Goal: Communication & Community: Answer question/provide support

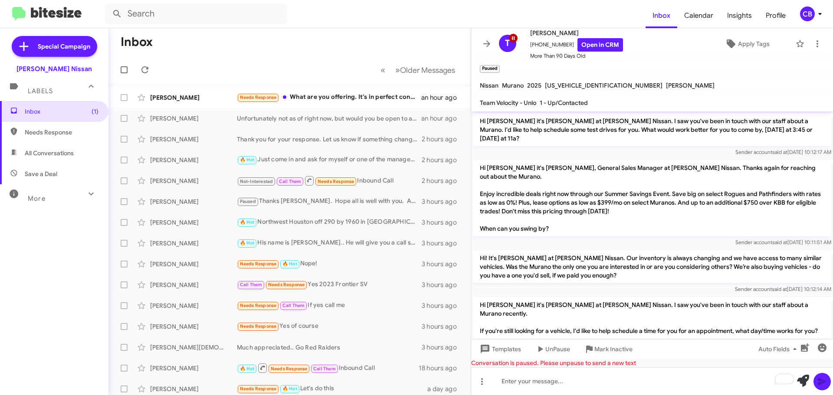
scroll to position [772, 0]
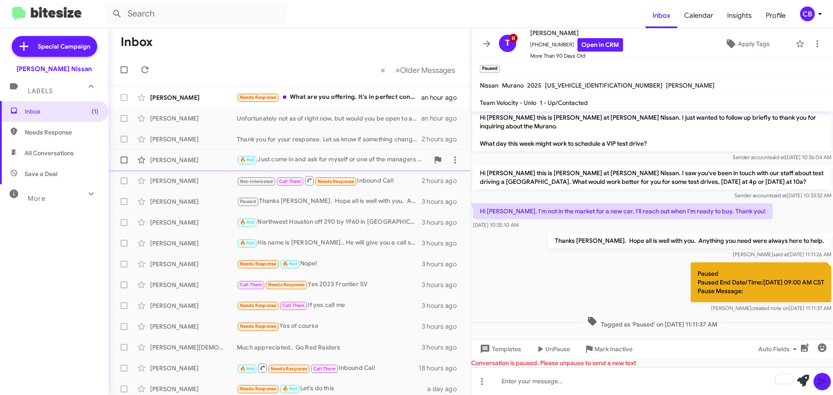
click at [175, 162] on div "Edgar Guerra" at bounding box center [193, 160] width 87 height 9
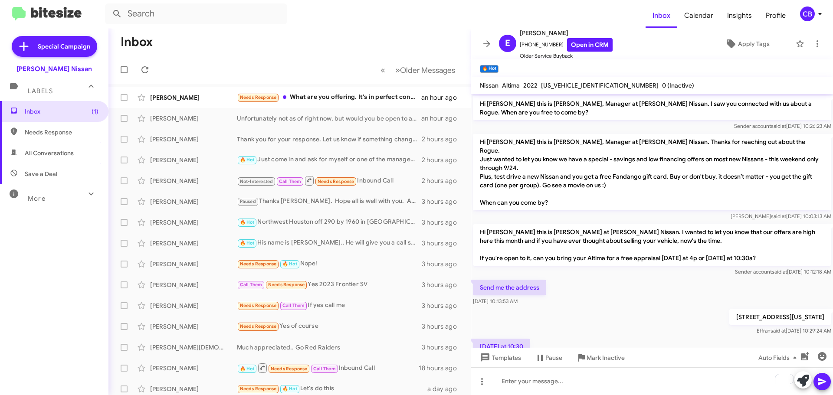
scroll to position [86, 0]
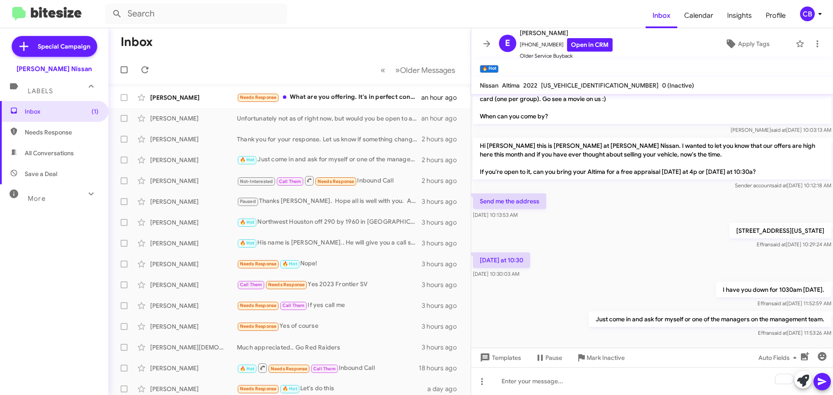
click at [562, 160] on p "Hi Edgar this is Shawn Kennedy at Baker Nissan. I wanted to let you know that o…" at bounding box center [652, 159] width 358 height 42
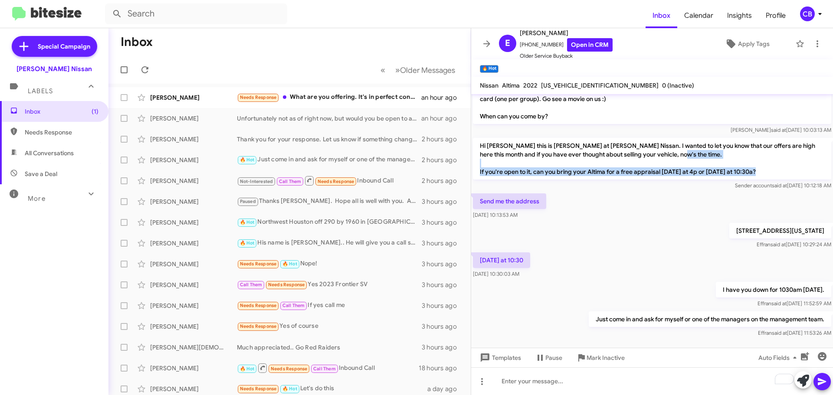
click at [562, 160] on p "Hi Edgar this is Shawn Kennedy at Baker Nissan. I wanted to let you know that o…" at bounding box center [652, 159] width 358 height 42
click at [698, 160] on p "Hi Edgar this is Shawn Kennedy at Baker Nissan. I wanted to let you know that o…" at bounding box center [652, 159] width 358 height 42
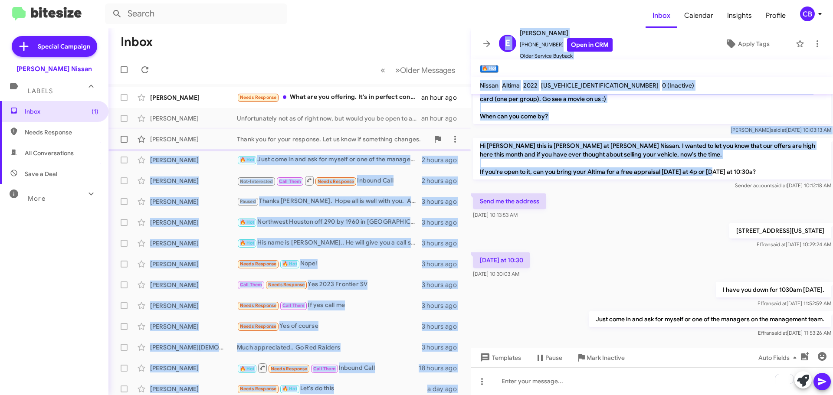
drag, startPoint x: 765, startPoint y: 160, endPoint x: 462, endPoint y: 131, distance: 304.5
click at [462, 131] on div "Inbox « Previous » Next Older Messages Melissa Atkinson Needs Response What are…" at bounding box center [470, 211] width 724 height 367
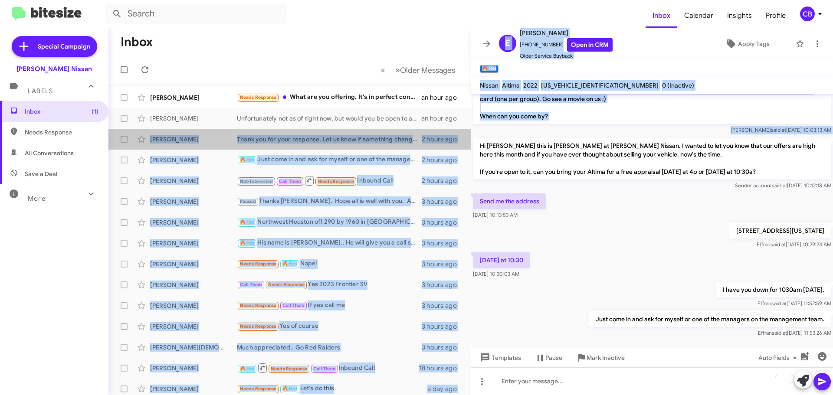
drag, startPoint x: 463, startPoint y: 131, endPoint x: 474, endPoint y: 134, distance: 11.8
click at [474, 134] on div "Inbox « Previous » Next Older Messages Melissa Atkinson Needs Response What are…" at bounding box center [470, 211] width 724 height 367
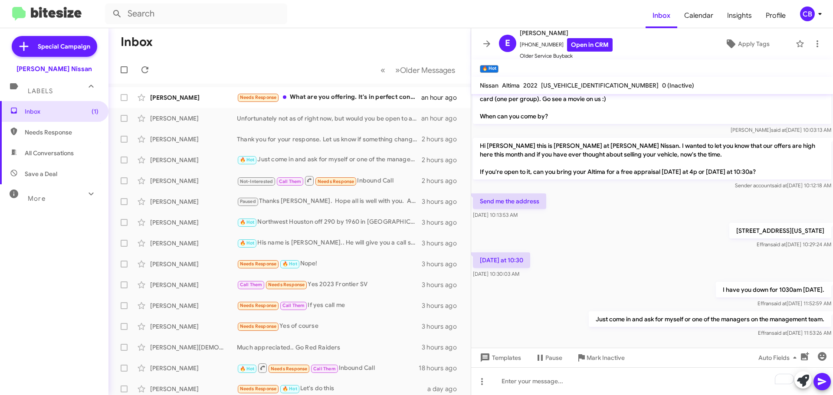
drag, startPoint x: 646, startPoint y: 153, endPoint x: 739, endPoint y: 166, distance: 94.6
click at [648, 154] on p "Hi Edgar this is Shawn Kennedy at Baker Nissan. I wanted to let you know that o…" at bounding box center [652, 159] width 358 height 42
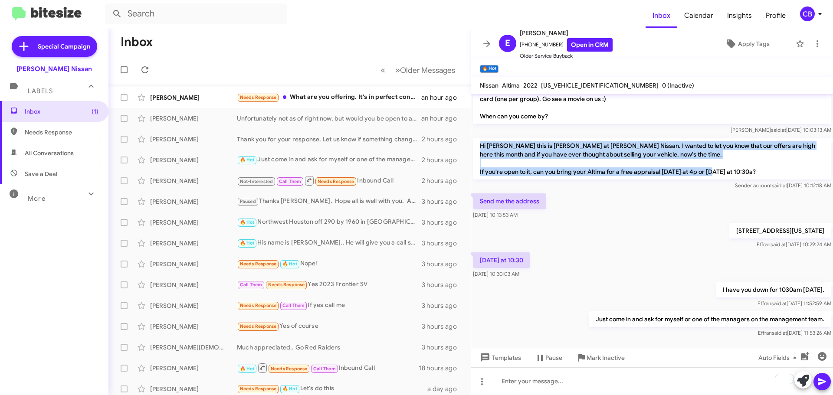
drag, startPoint x: 760, startPoint y: 164, endPoint x: 480, endPoint y: 136, distance: 281.5
click at [480, 138] on p "Hi Edgar this is Shawn Kennedy at Baker Nissan. I wanted to let you know that o…" at bounding box center [652, 159] width 358 height 42
copy p "Hi Edgar this is Shawn Kennedy at Baker Nissan. I wanted to let you know that o…"
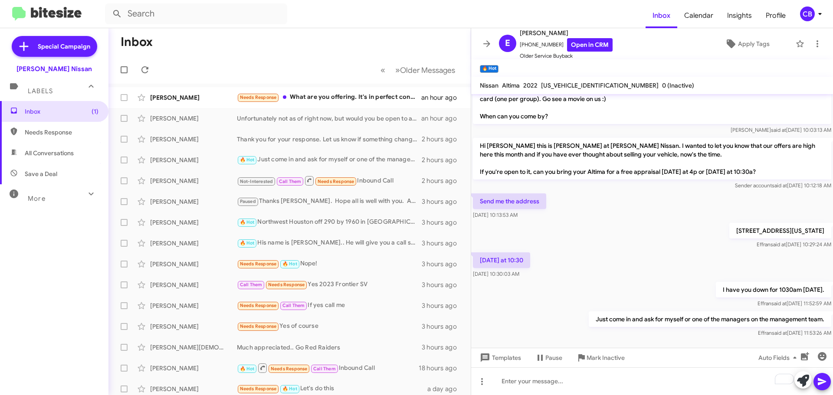
click at [579, 224] on div "19630 Northwest Freeway Houston, Texas 77065 Effran said at Oct 1, 2025, 10:29:…" at bounding box center [652, 235] width 362 height 29
click at [739, 44] on span "Apply Tags" at bounding box center [754, 44] width 32 height 16
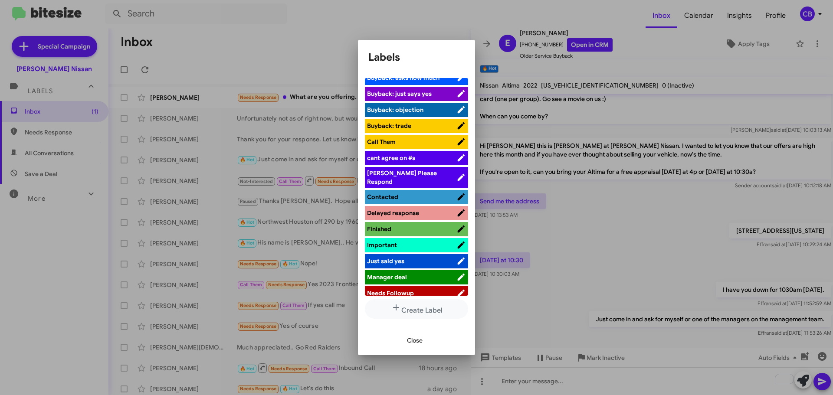
scroll to position [0, 0]
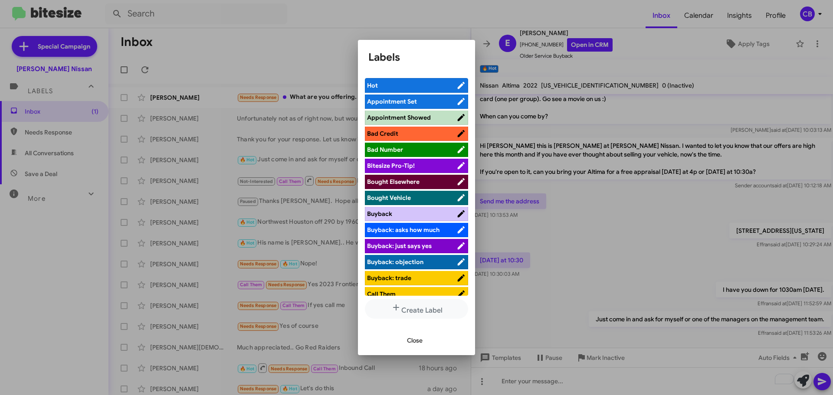
click at [398, 100] on span "Appointment Set" at bounding box center [392, 102] width 50 height 8
click at [551, 357] on div at bounding box center [416, 197] width 833 height 395
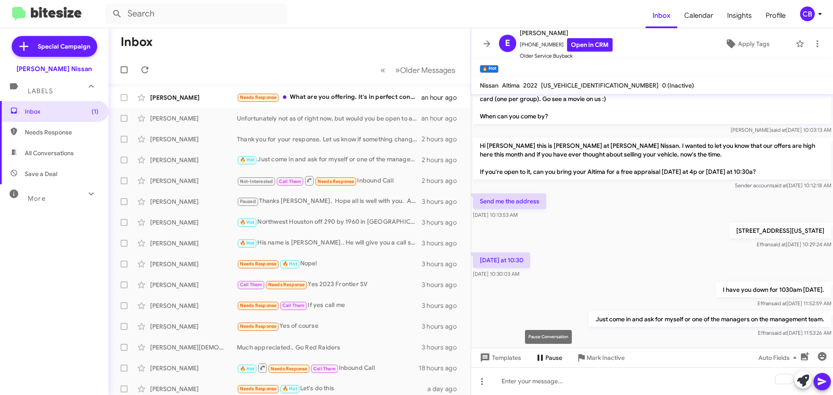
click at [547, 358] on span "Pause" at bounding box center [553, 358] width 17 height 16
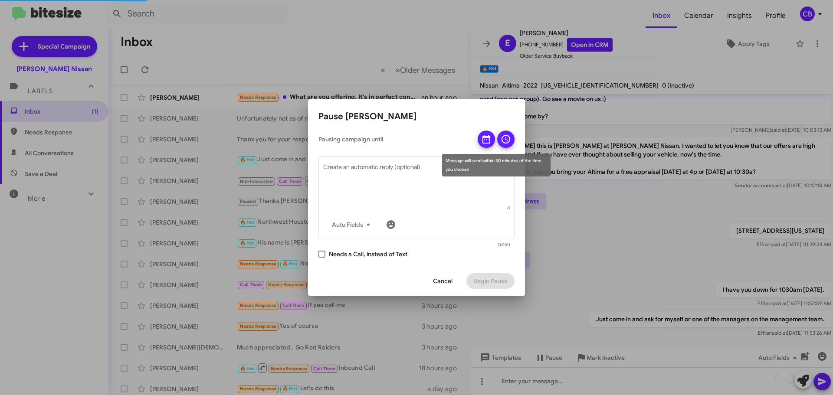
click at [480, 142] on button at bounding box center [485, 139] width 17 height 17
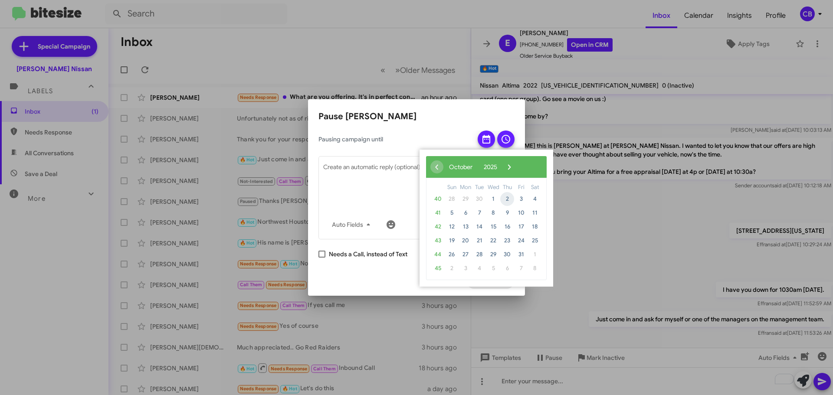
click at [511, 199] on span "2" at bounding box center [507, 199] width 14 height 14
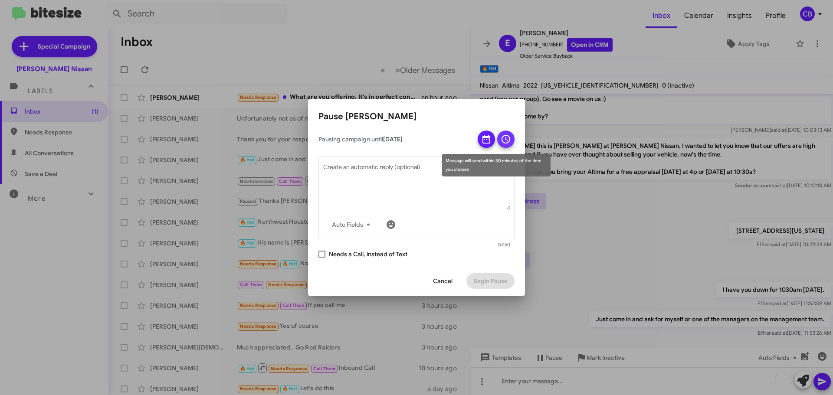
click at [505, 140] on icon at bounding box center [505, 139] width 10 height 10
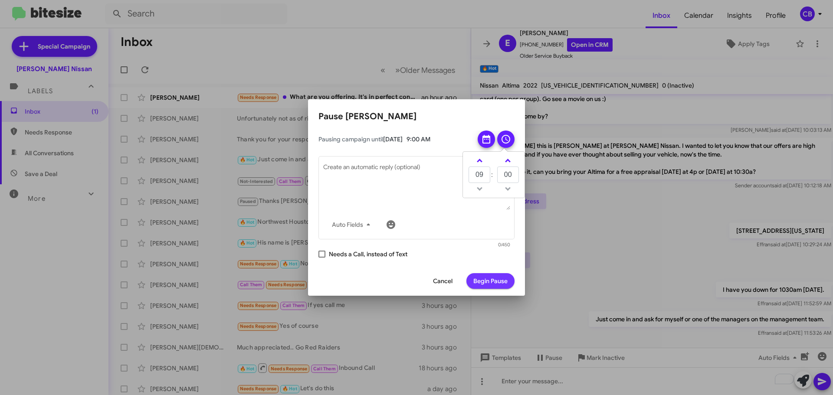
click at [487, 279] on span "Begin Pause" at bounding box center [490, 281] width 34 height 16
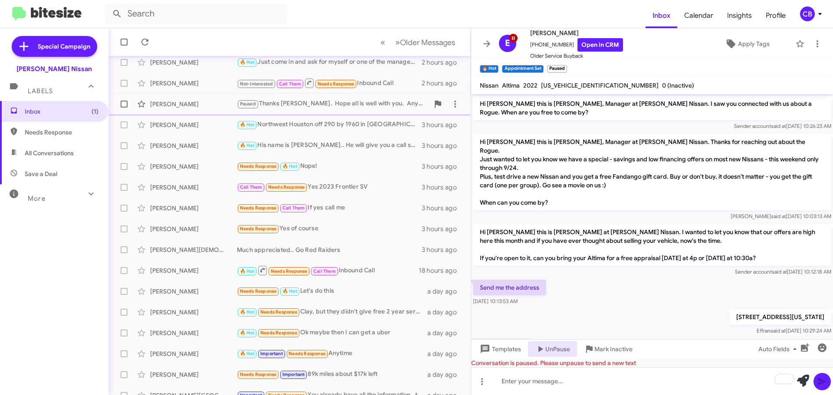
scroll to position [108, 0]
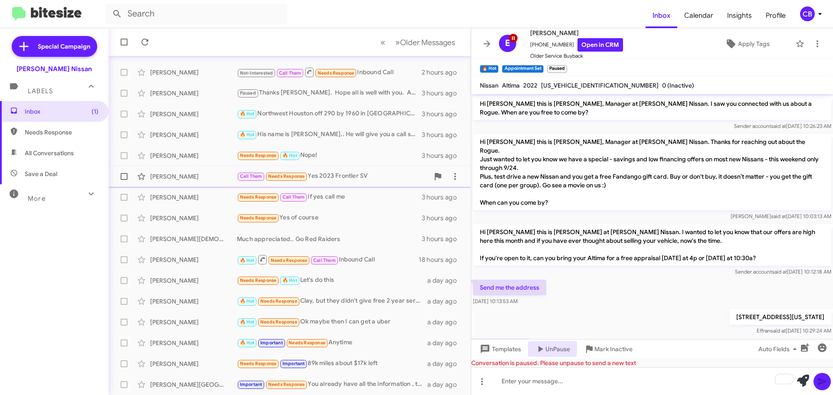
click at [192, 183] on div "Henry Bunting Call Them Needs Response Yes 2023 Frontier SV 3 hours ago" at bounding box center [289, 176] width 348 height 17
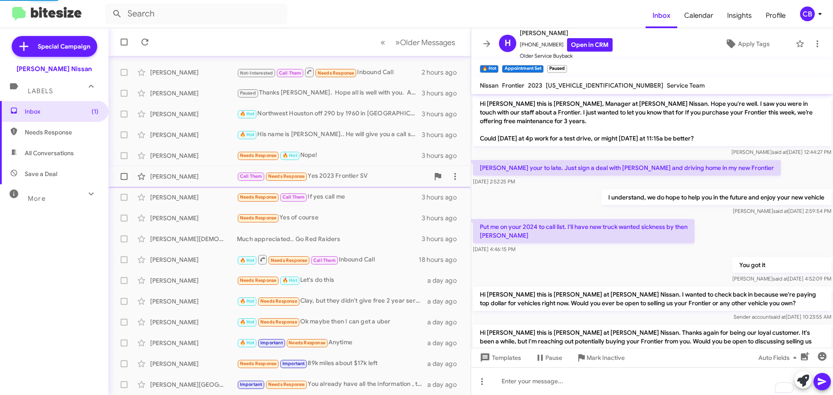
scroll to position [276, 0]
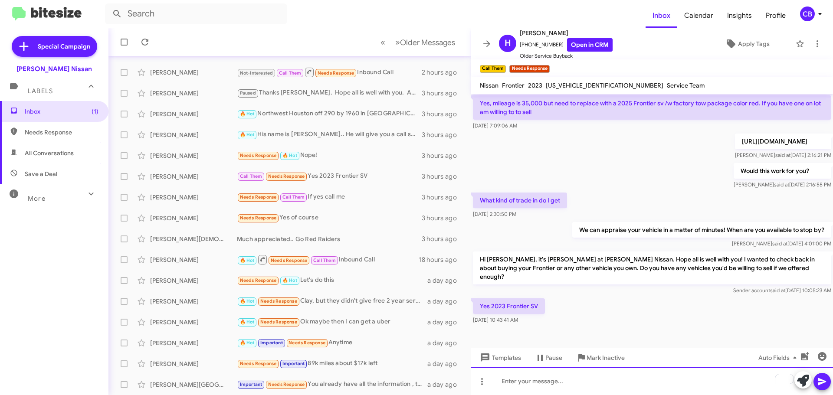
click at [598, 385] on div "To enrich screen reader interactions, please activate Accessibility in Grammarl…" at bounding box center [652, 381] width 362 height 28
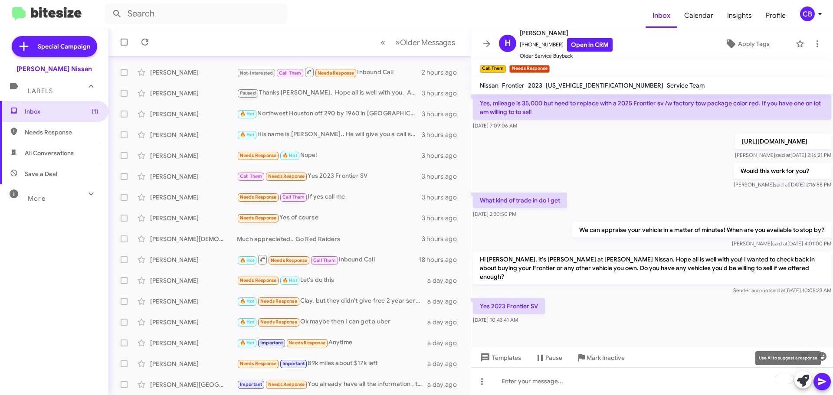
drag, startPoint x: 816, startPoint y: 379, endPoint x: 805, endPoint y: 381, distance: 11.1
click at [805, 381] on div at bounding box center [812, 380] width 36 height 19
click at [805, 381] on icon at bounding box center [803, 381] width 12 height 12
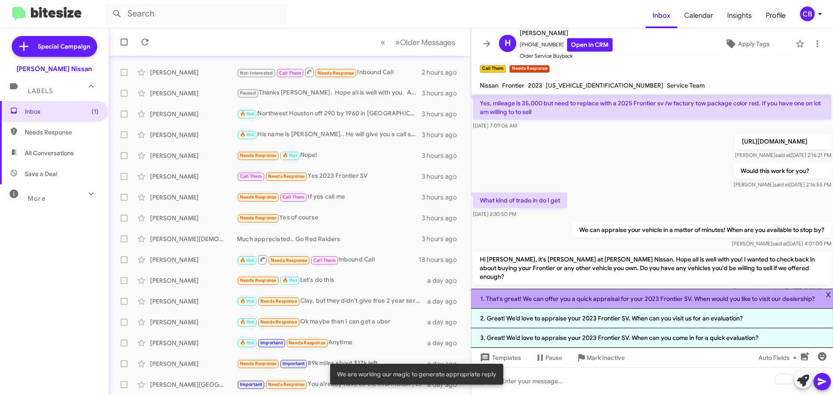
click at [636, 299] on li "1. That's great! We can offer you a quick appraisal for your 2023 Frontier SV. …" at bounding box center [652, 299] width 362 height 20
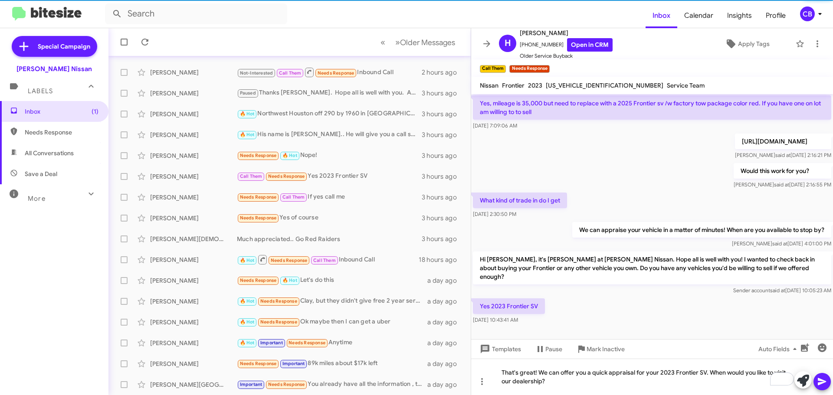
click at [819, 384] on icon at bounding box center [821, 381] width 8 height 7
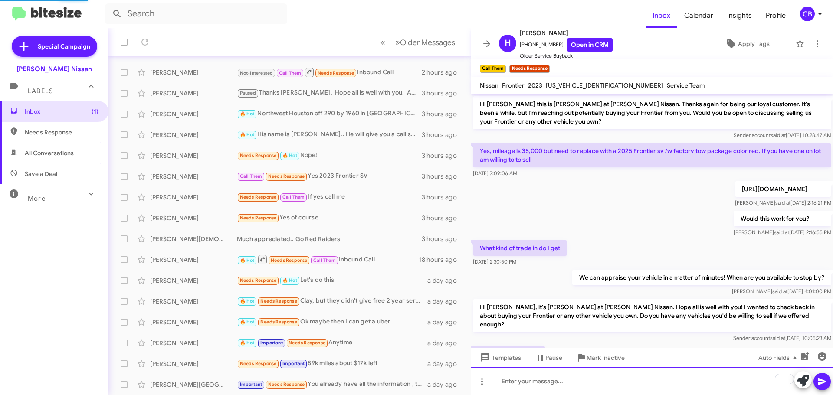
scroll to position [308, 0]
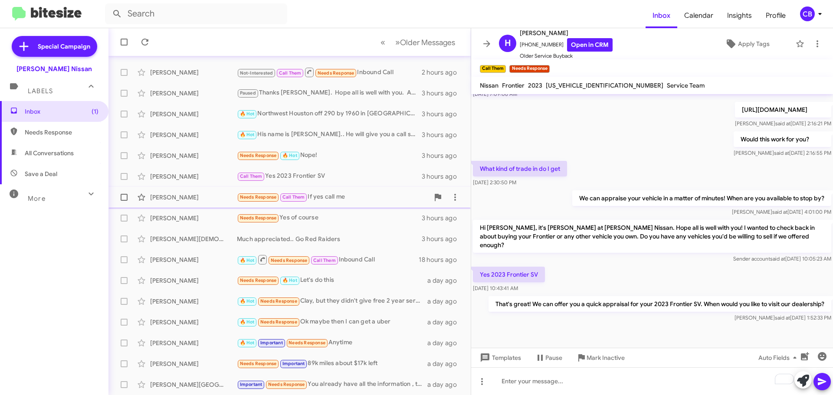
click at [187, 202] on div "Ehab Alsafar Needs Response Call Them If yes call me 3 hours ago" at bounding box center [289, 197] width 348 height 17
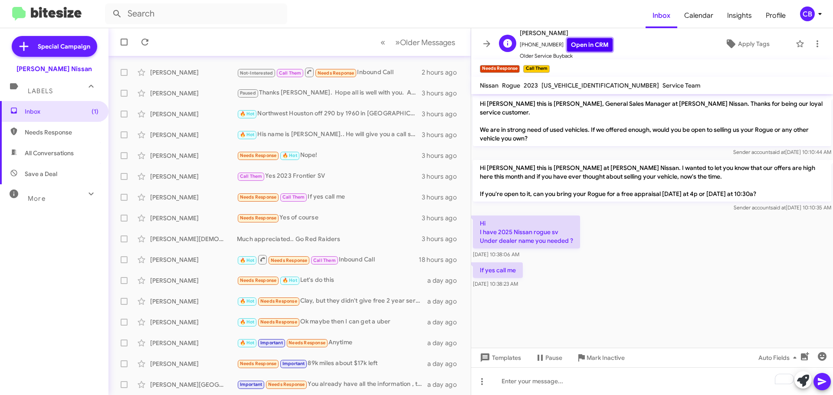
click at [593, 49] on link "Open in CRM" at bounding box center [590, 44] width 46 height 13
